Goal: Task Accomplishment & Management: Complete application form

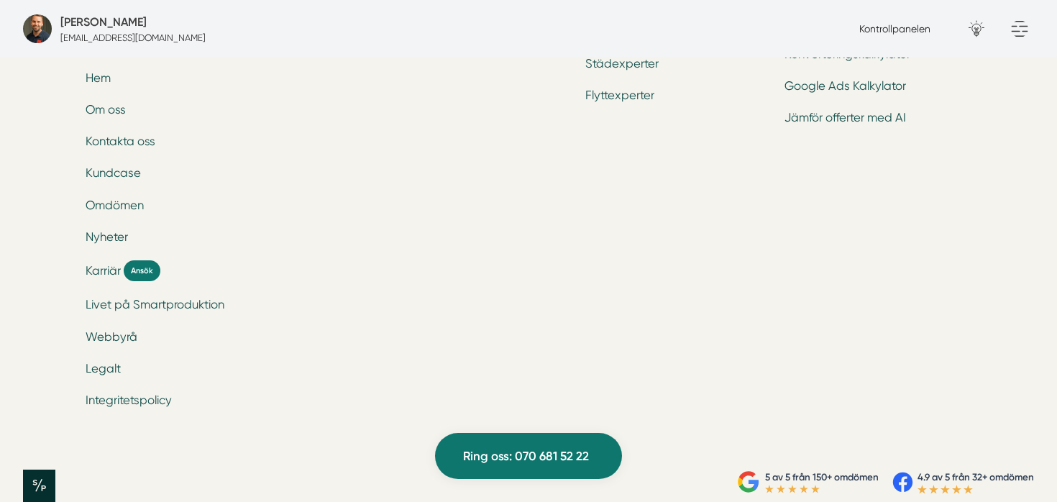
scroll to position [4897, 0]
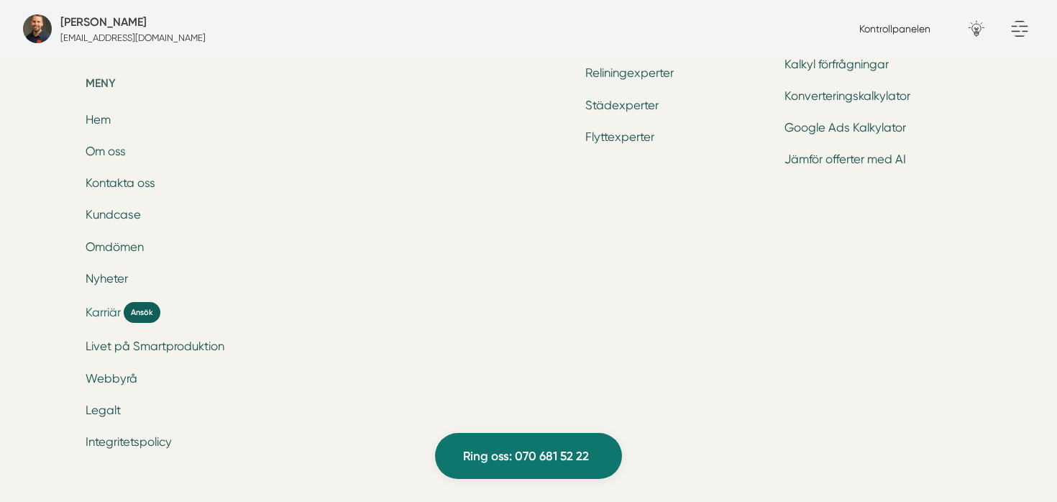
click at [139, 316] on span "Ansök" at bounding box center [142, 312] width 37 height 21
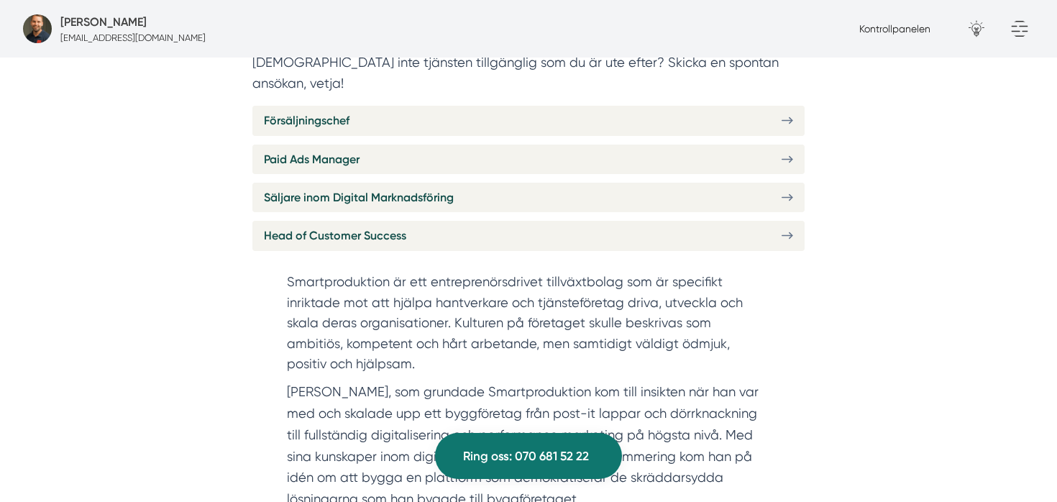
scroll to position [571, 0]
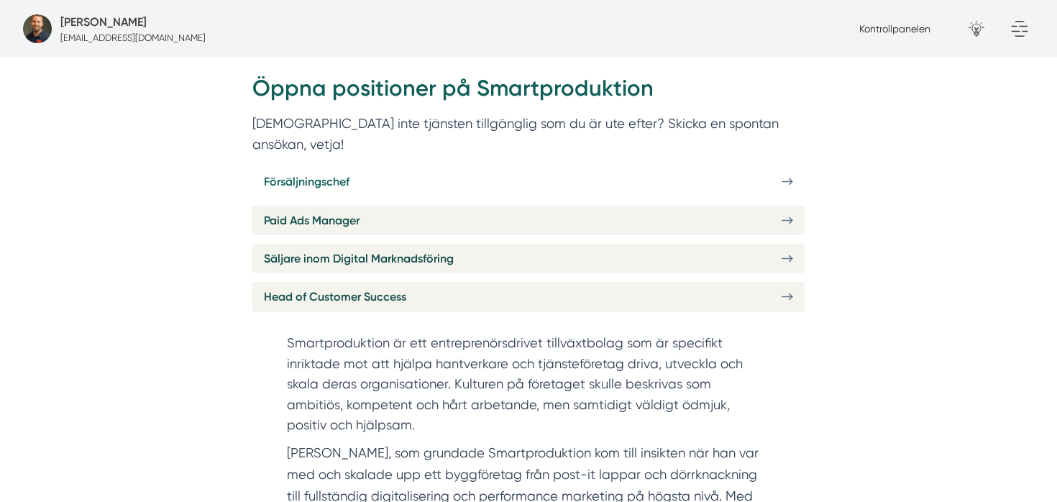
click at [356, 167] on link "Försäljningschef" at bounding box center [528, 181] width 552 height 29
